Goal: Check status: Check status

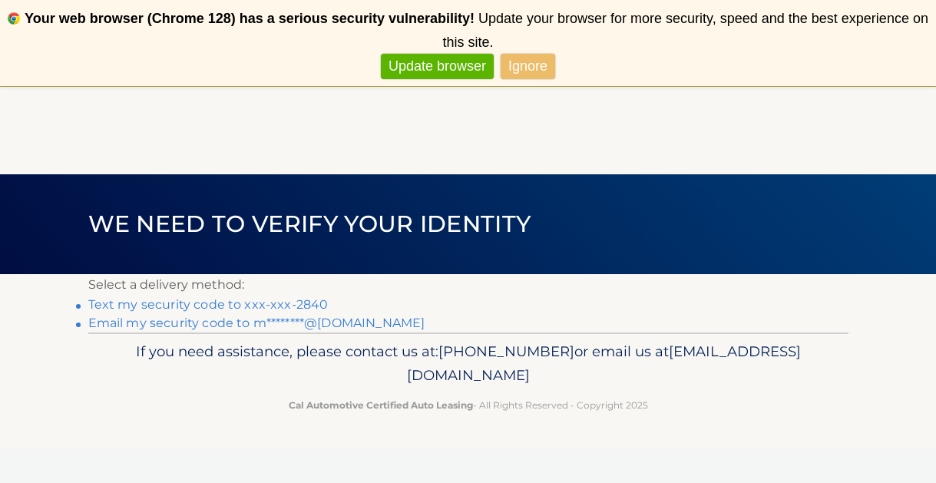
click at [275, 304] on link "Text my security code to xxx-xxx-2840" at bounding box center [208, 304] width 240 height 15
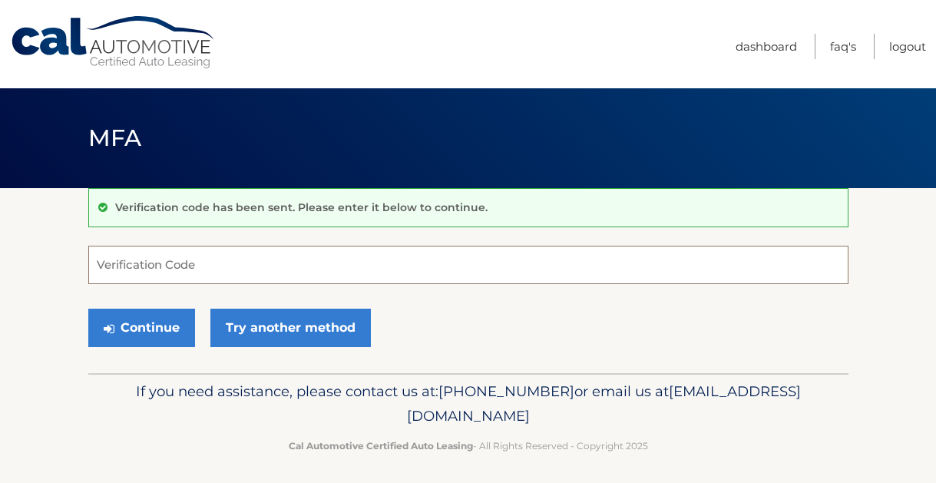
click at [155, 277] on input "Verification Code" at bounding box center [468, 265] width 760 height 38
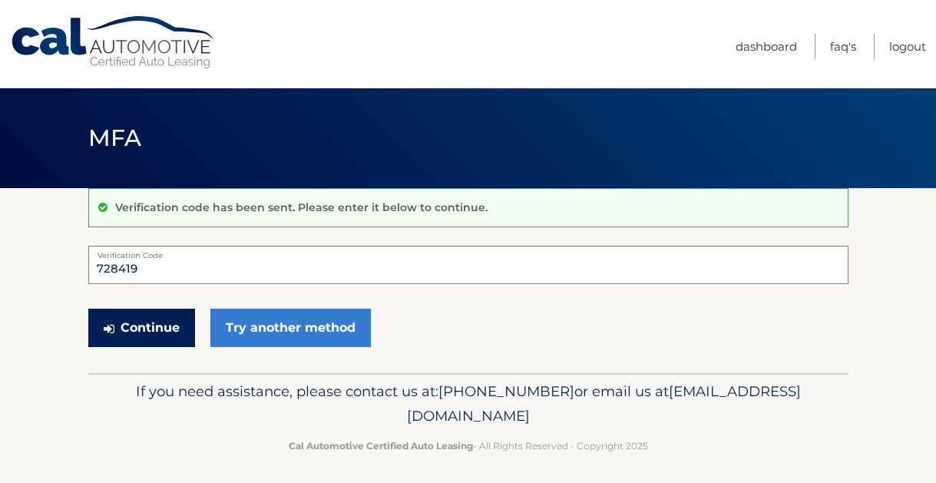
type input "728419"
click at [136, 321] on button "Continue" at bounding box center [141, 328] width 107 height 38
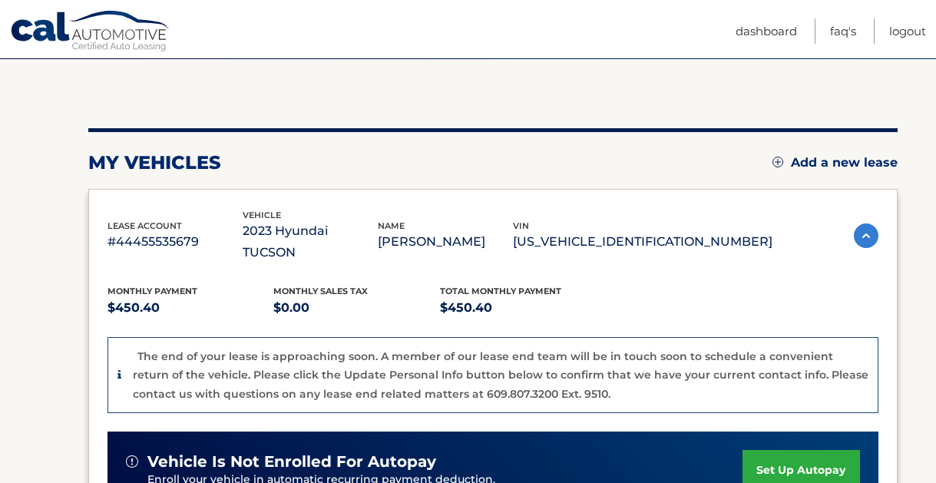
scroll to position [164, 0]
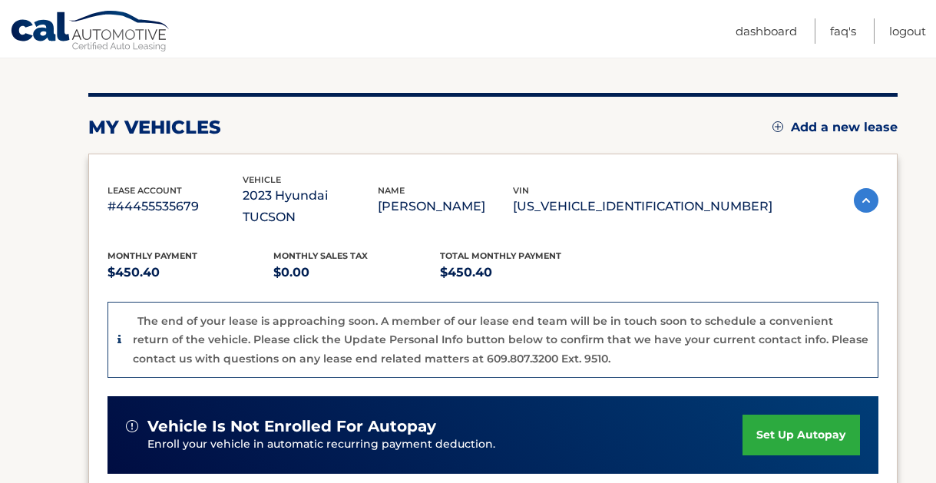
click at [136, 321] on p "The end of your lease is approaching soon. A member of our lease end team will …" at bounding box center [501, 339] width 736 height 51
click at [151, 338] on p "The end of your lease is approaching soon. A member of our lease end team will …" at bounding box center [501, 339] width 736 height 51
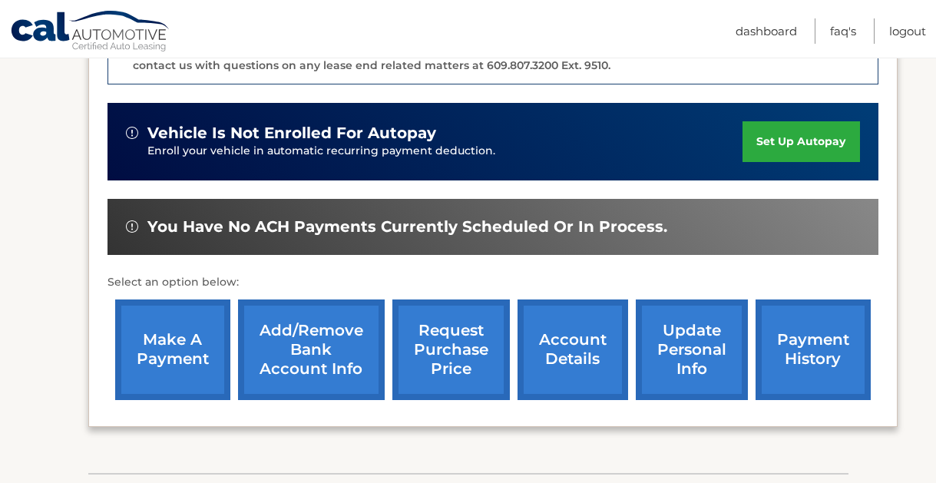
scroll to position [460, 0]
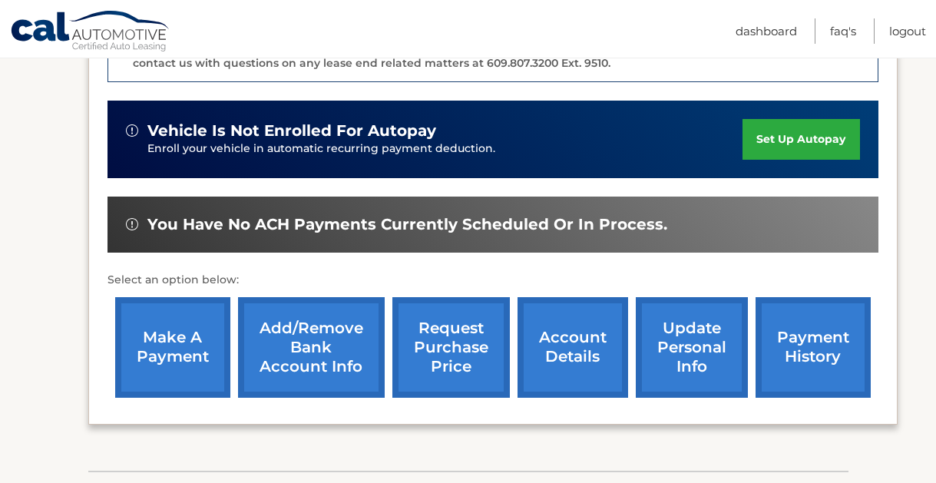
click at [561, 314] on link "account details" at bounding box center [573, 347] width 111 height 101
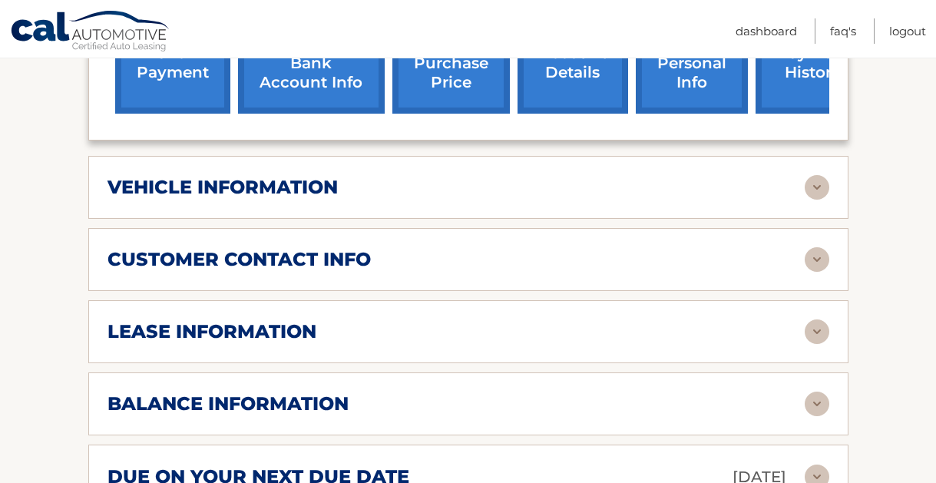
scroll to position [670, 0]
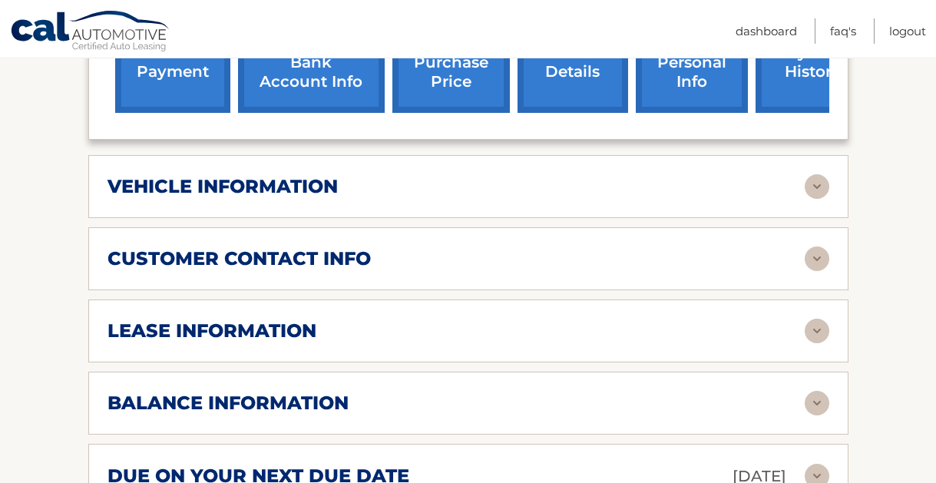
click at [395, 184] on div "vehicle information vehicle Year [DATE] vehicle make Hyundai vehicle model [GEO…" at bounding box center [468, 186] width 760 height 63
click at [813, 174] on img at bounding box center [817, 186] width 25 height 25
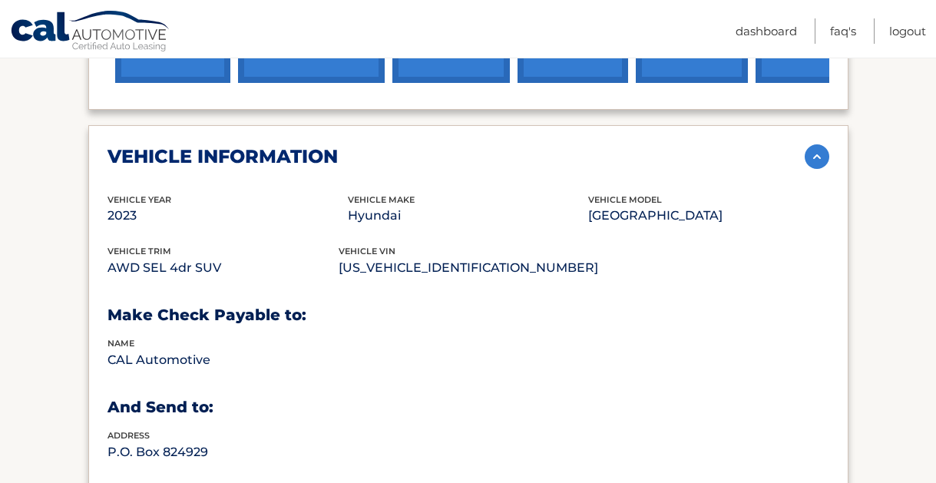
scroll to position [714, 0]
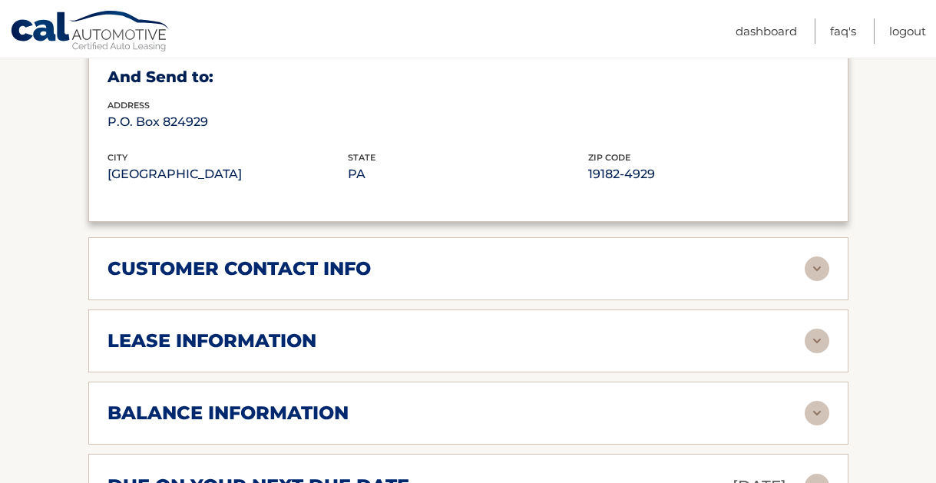
click at [346, 329] on div "lease information" at bounding box center [456, 340] width 697 height 23
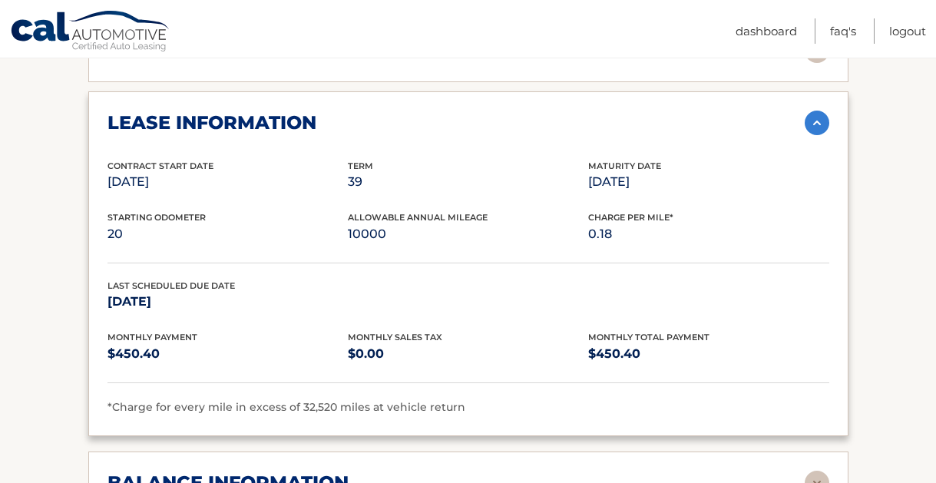
scroll to position [1394, 0]
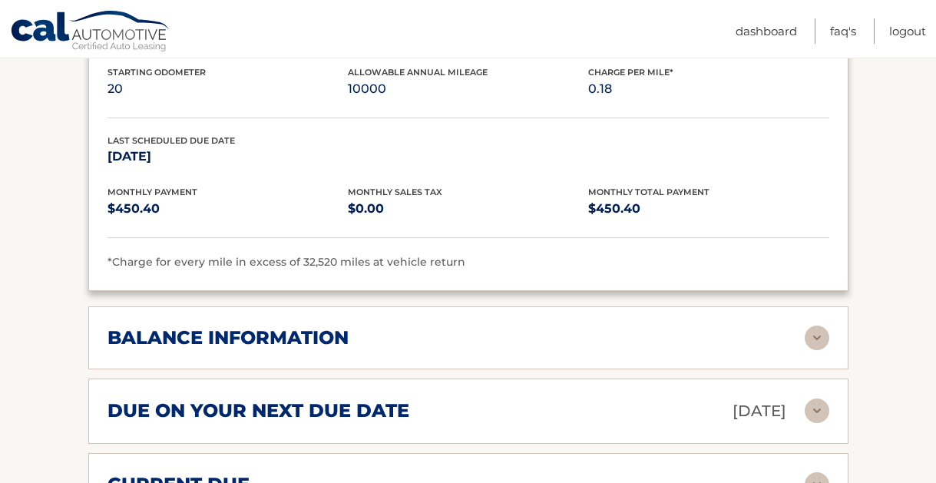
click at [359, 326] on div "balance information" at bounding box center [456, 337] width 697 height 23
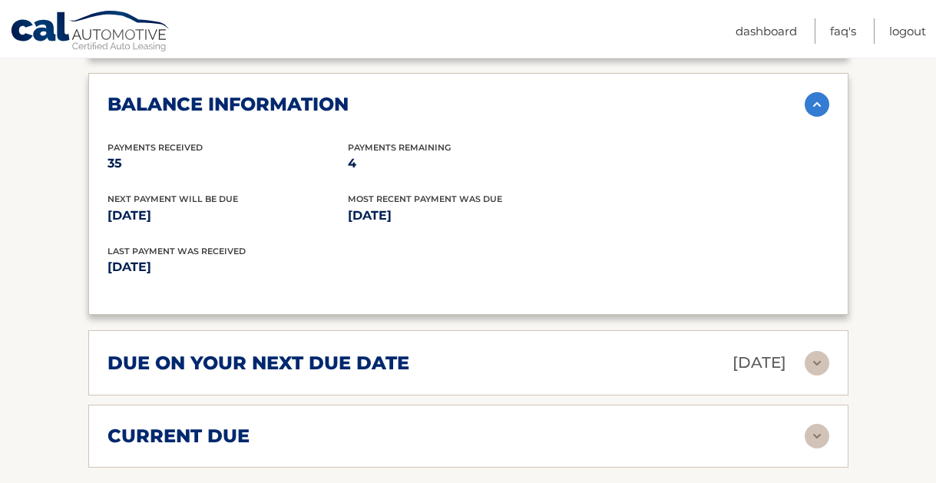
scroll to position [1629, 0]
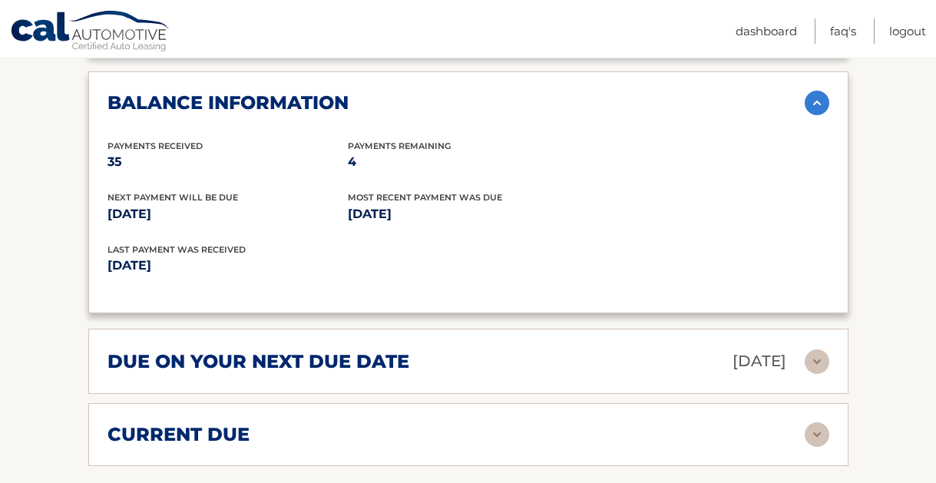
click at [295, 356] on div "due on your next due date [DATE] Late Charges $22.52 Miscellaneous Charges $0.0…" at bounding box center [468, 361] width 760 height 65
click at [300, 350] on h2 "due on your next due date" at bounding box center [259, 361] width 302 height 23
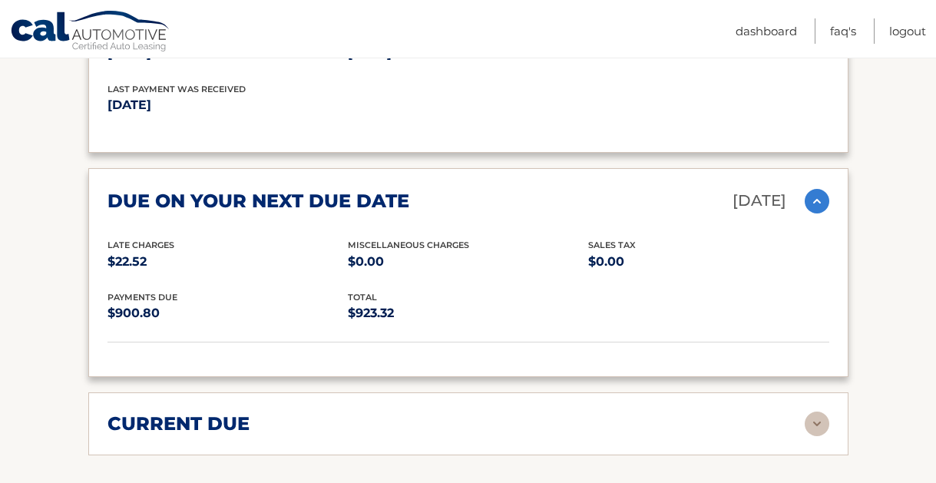
scroll to position [1792, 0]
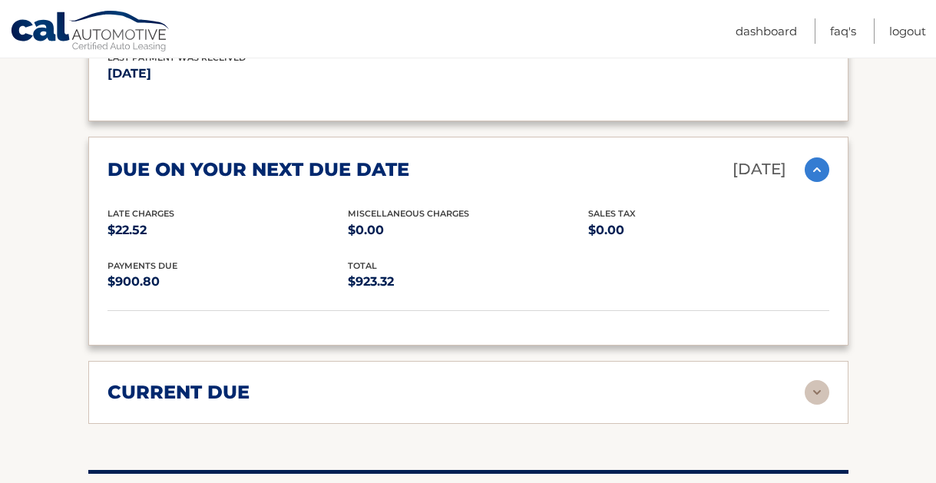
click at [346, 381] on div "current due" at bounding box center [456, 392] width 697 height 23
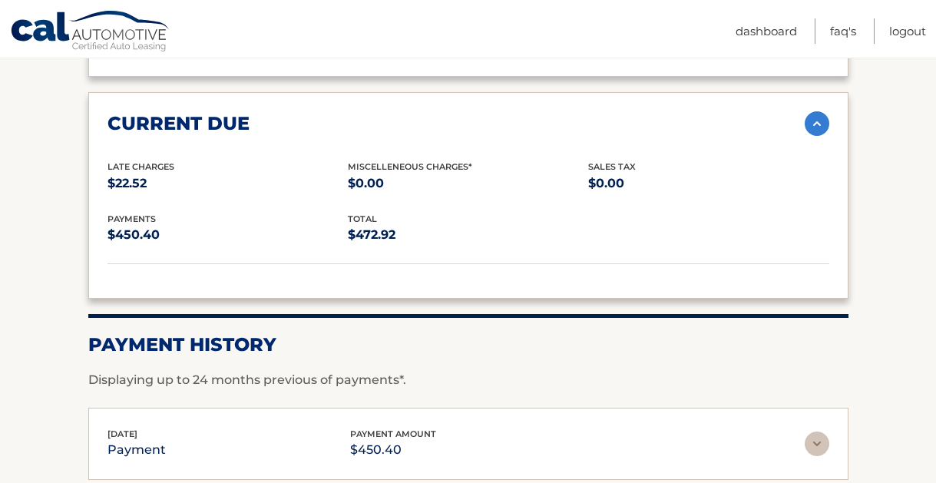
scroll to position [2091, 0]
click at [346, 370] on p "Displaying up to 24 months previous of payments*." at bounding box center [468, 379] width 760 height 18
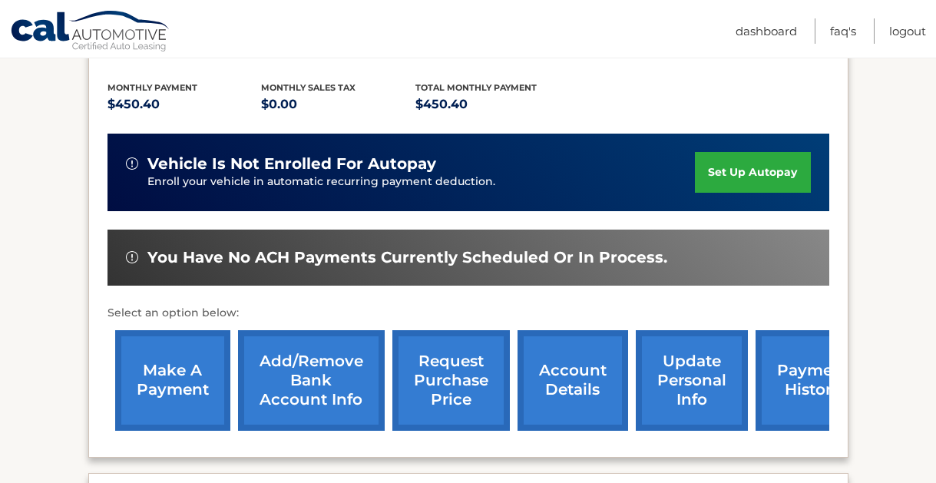
scroll to position [357, 0]
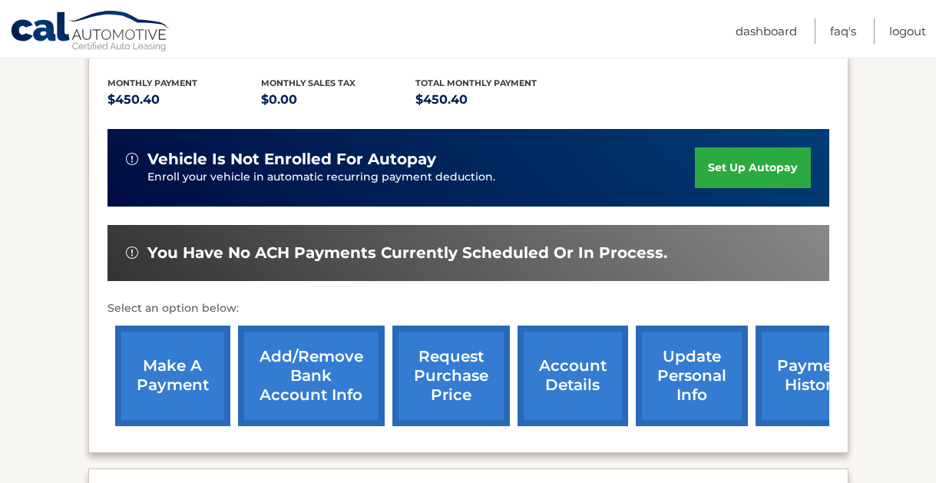
click at [436, 358] on link "request purchase price" at bounding box center [451, 376] width 118 height 101
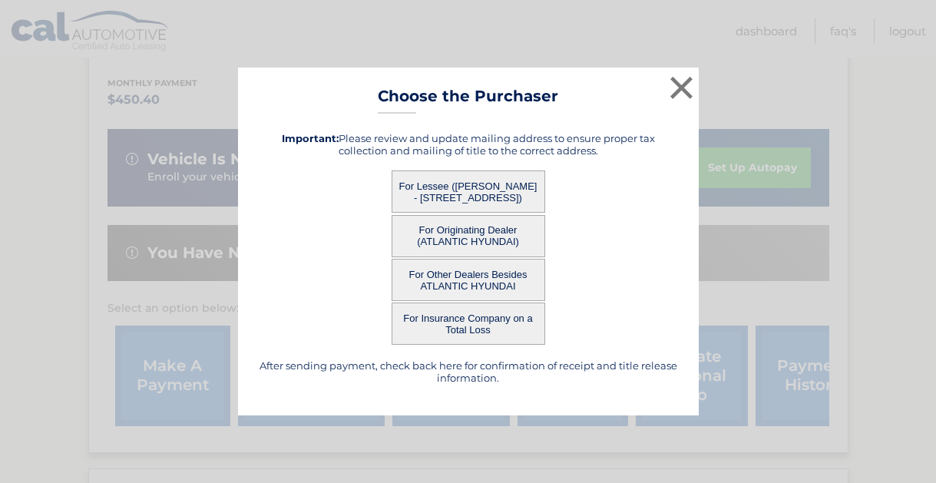
click at [485, 286] on button "For Other Dealers Besides ATLANTIC HYUNDAI" at bounding box center [469, 280] width 154 height 42
click at [425, 280] on div "× Choose the Purchaser After sending payment, check back here for confirmation …" at bounding box center [468, 242] width 461 height 348
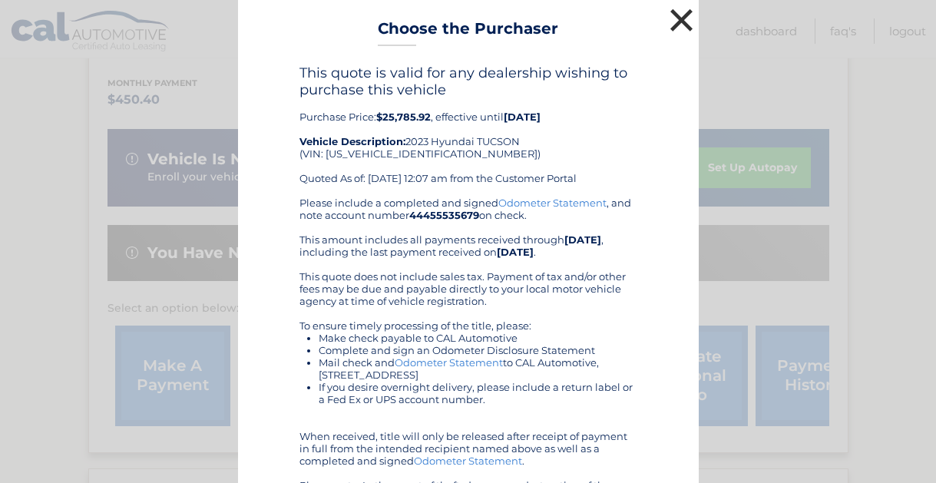
click at [682, 15] on button "×" at bounding box center [682, 20] width 31 height 31
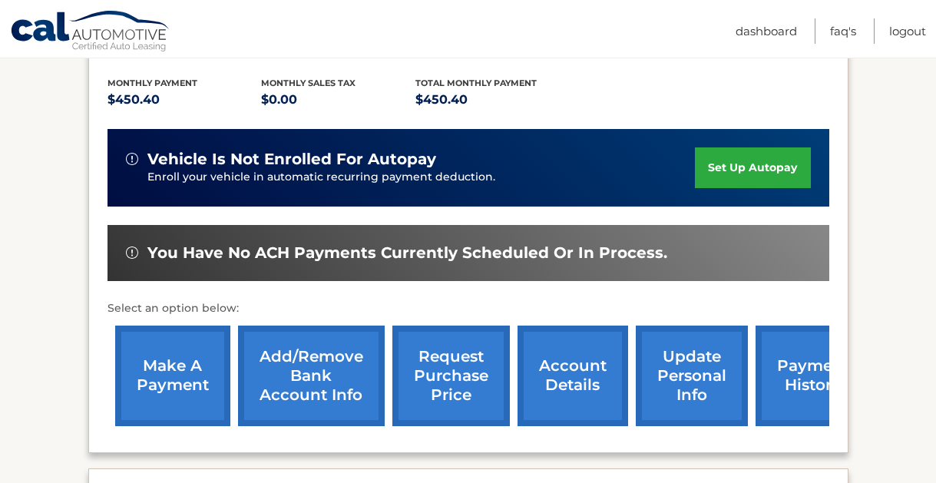
click at [447, 373] on link "request purchase price" at bounding box center [451, 376] width 118 height 101
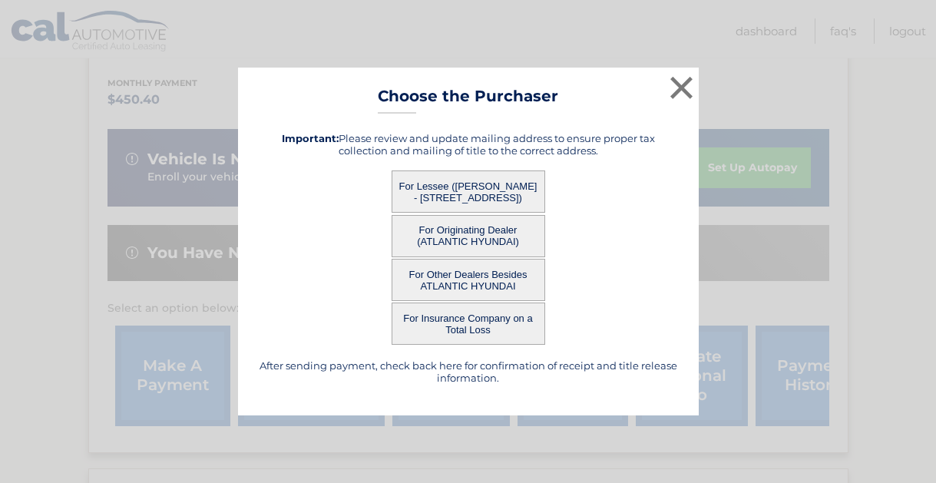
click at [457, 232] on button "For Originating Dealer (ATLANTIC HYUNDAI)" at bounding box center [469, 236] width 154 height 42
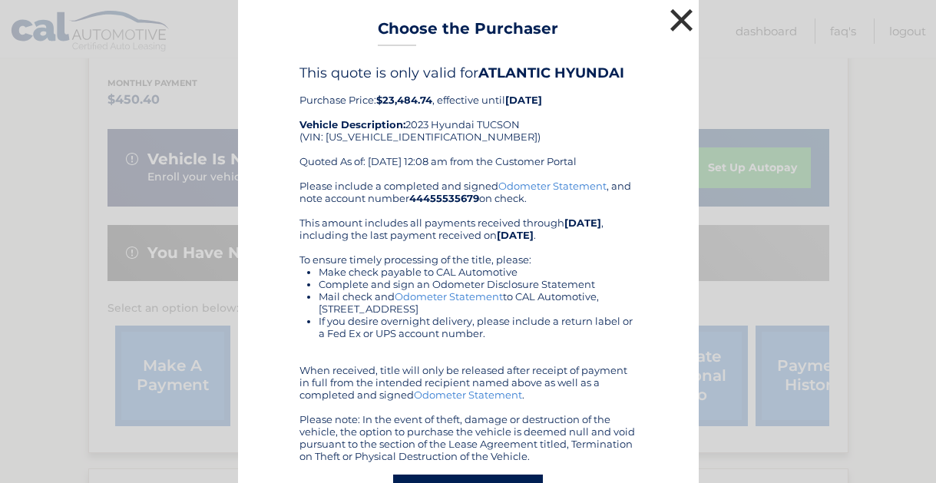
click at [681, 17] on button "×" at bounding box center [682, 20] width 31 height 31
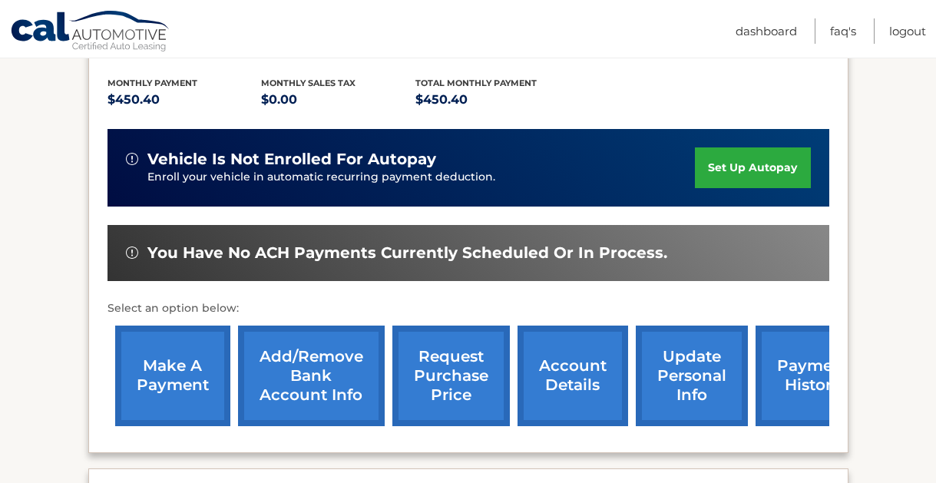
click at [483, 342] on link "request purchase price" at bounding box center [451, 376] width 118 height 101
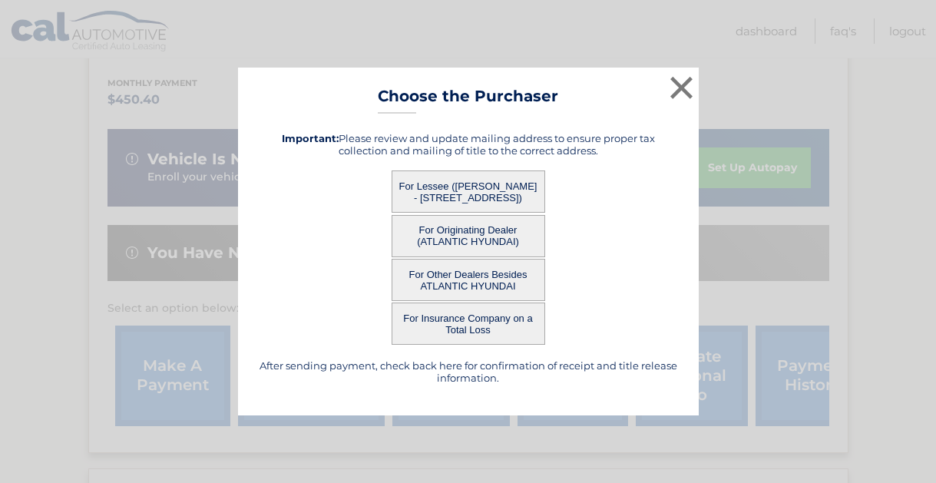
click at [465, 191] on button "For Lessee ([PERSON_NAME] - [STREET_ADDRESS])" at bounding box center [469, 192] width 154 height 42
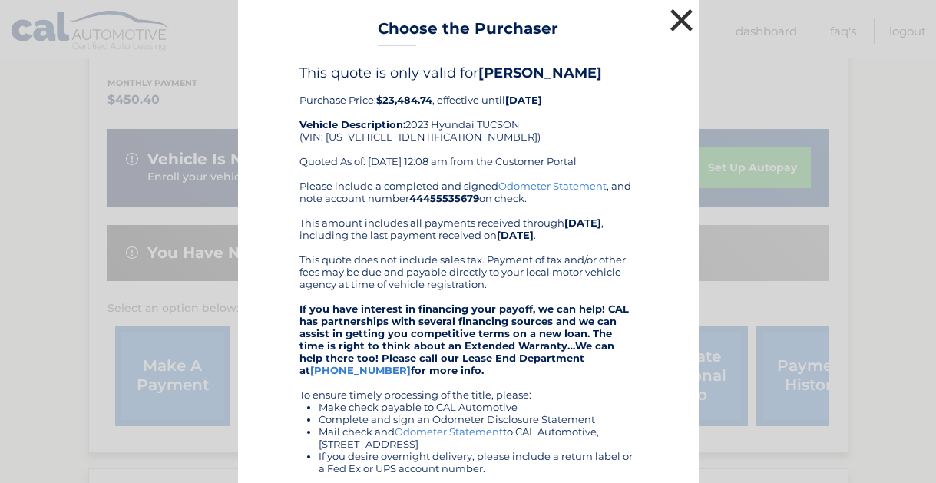
click at [677, 21] on button "×" at bounding box center [682, 20] width 31 height 31
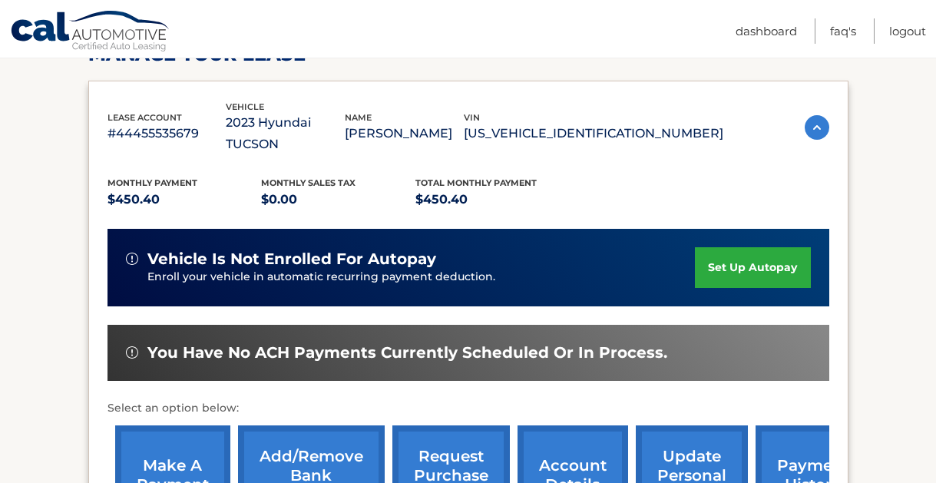
scroll to position [255, 0]
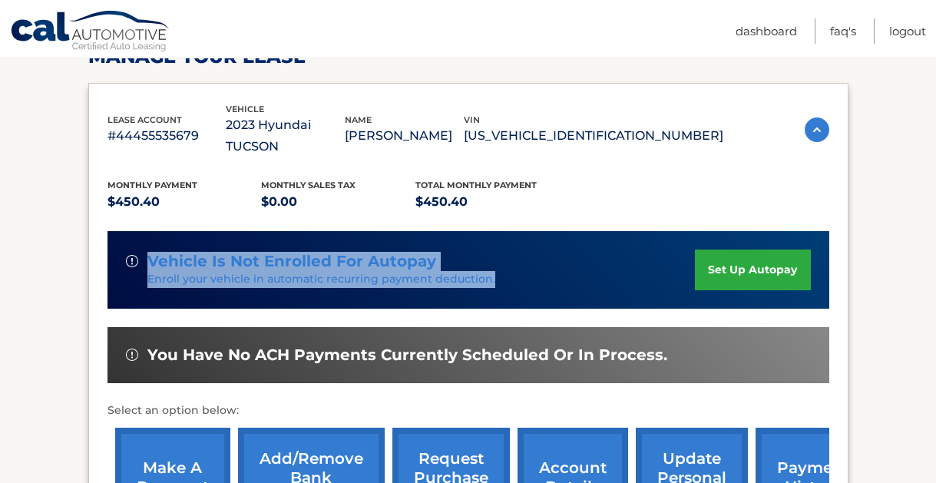
drag, startPoint x: 508, startPoint y: 250, endPoint x: 475, endPoint y: 201, distance: 58.8
click at [475, 201] on div "Monthly Payment $450.40 Monthly sales Tax $0.00 Total Monthly Payment $450.40 v…" at bounding box center [469, 346] width 722 height 378
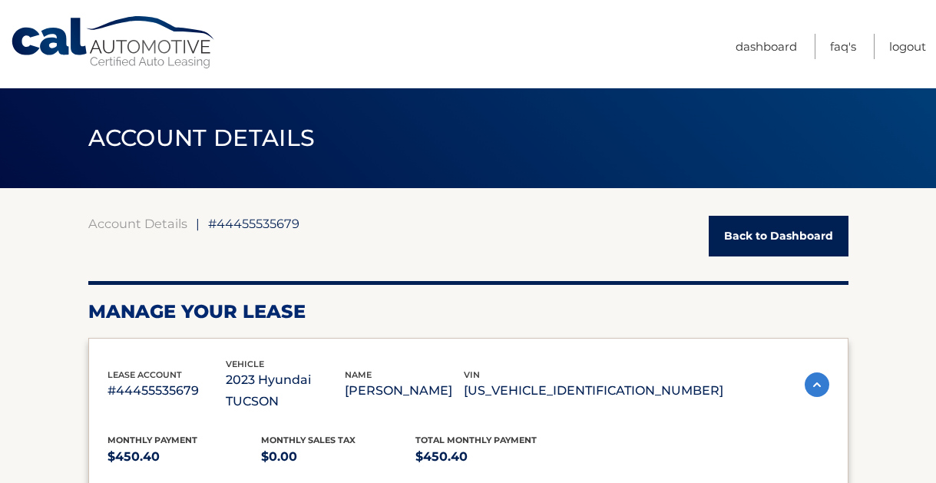
scroll to position [8, 0]
